Goal: Check status: Check status

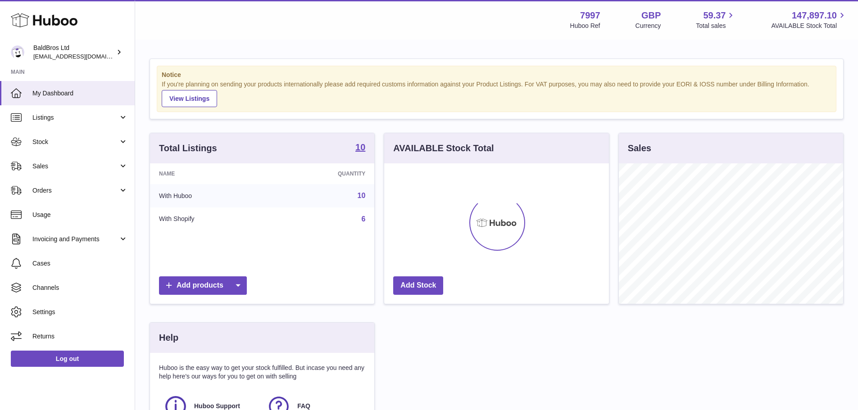
scroll to position [140, 225]
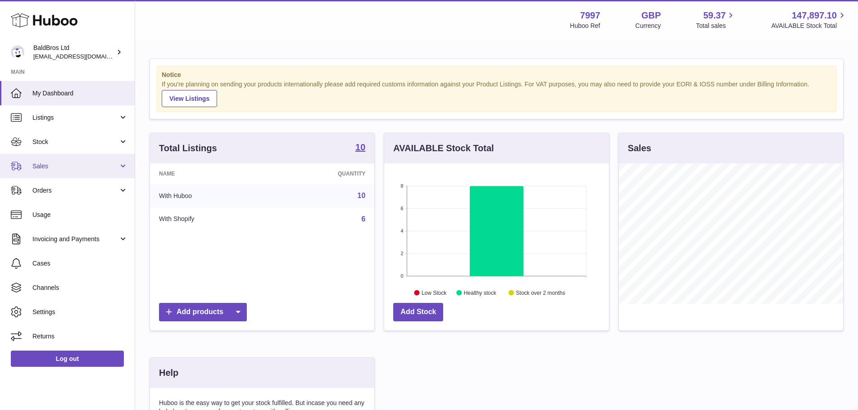
click at [75, 167] on span "Sales" at bounding box center [75, 166] width 86 height 9
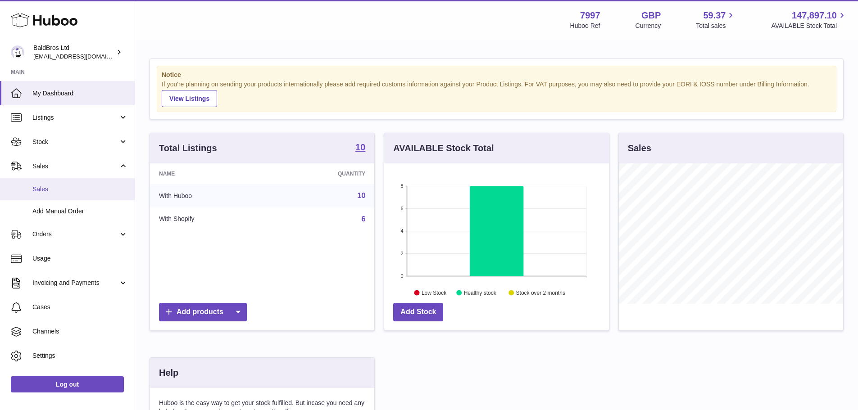
click at [81, 188] on span "Sales" at bounding box center [79, 189] width 95 height 9
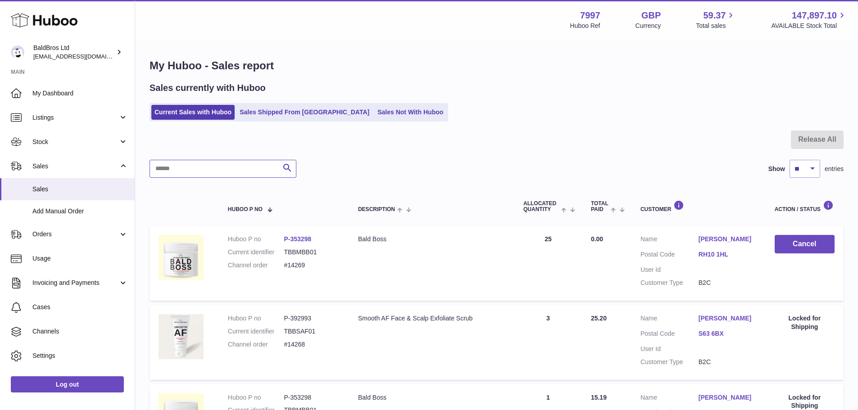
click at [226, 166] on input "text" at bounding box center [222, 169] width 147 height 18
click at [276, 109] on link "Sales Shipped From Huboo" at bounding box center [304, 112] width 136 height 15
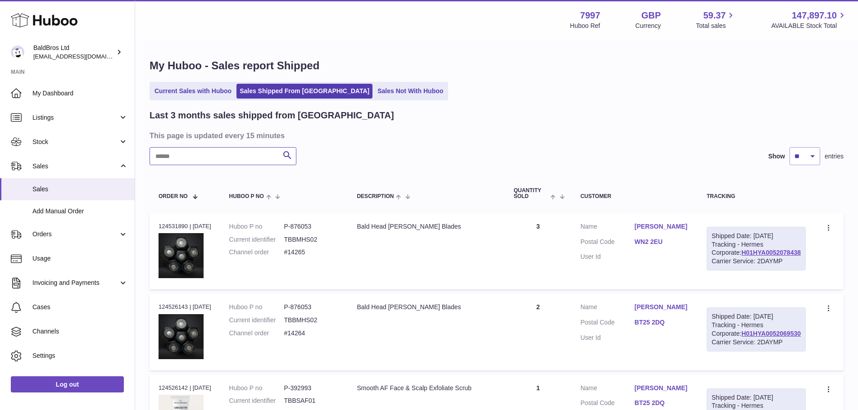
click at [225, 162] on input "text" at bounding box center [222, 156] width 147 height 18
paste input "******"
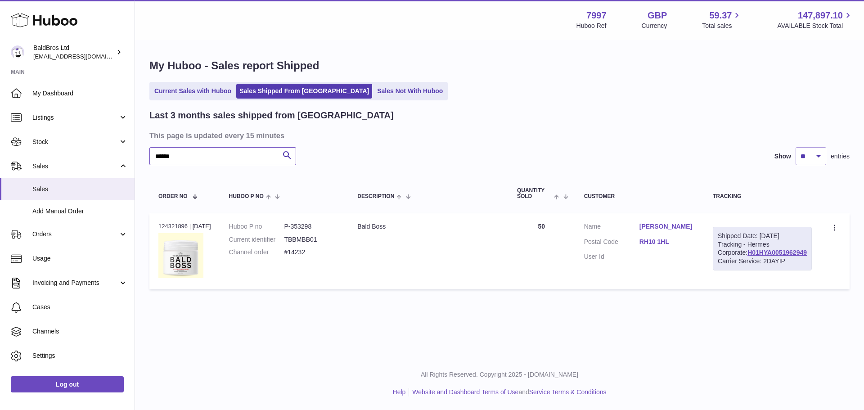
type input "******"
drag, startPoint x: 187, startPoint y: 227, endPoint x: 157, endPoint y: 228, distance: 30.6
click at [157, 228] on td "Order no 124321896 | 8th Sep" at bounding box center [184, 251] width 71 height 76
copy div "124321896"
